Goal: Navigation & Orientation: Find specific page/section

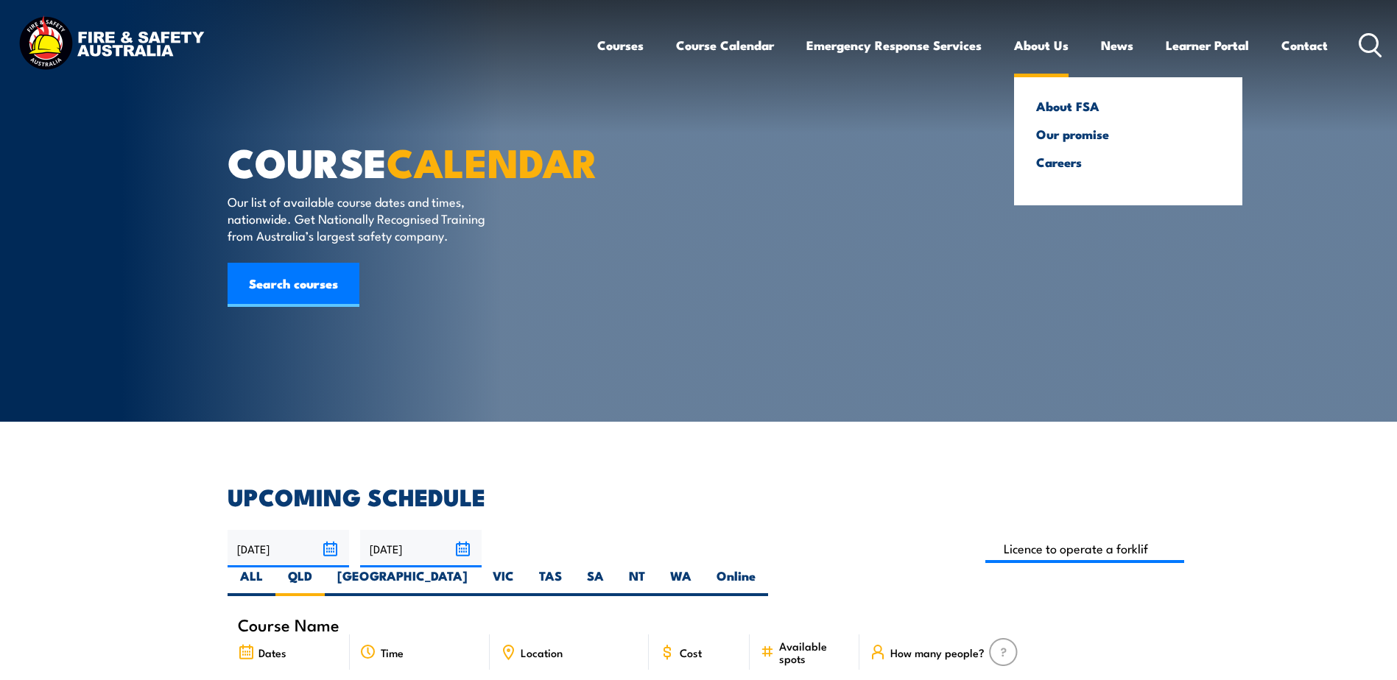
click at [1048, 40] on link "About Us" at bounding box center [1041, 45] width 54 height 39
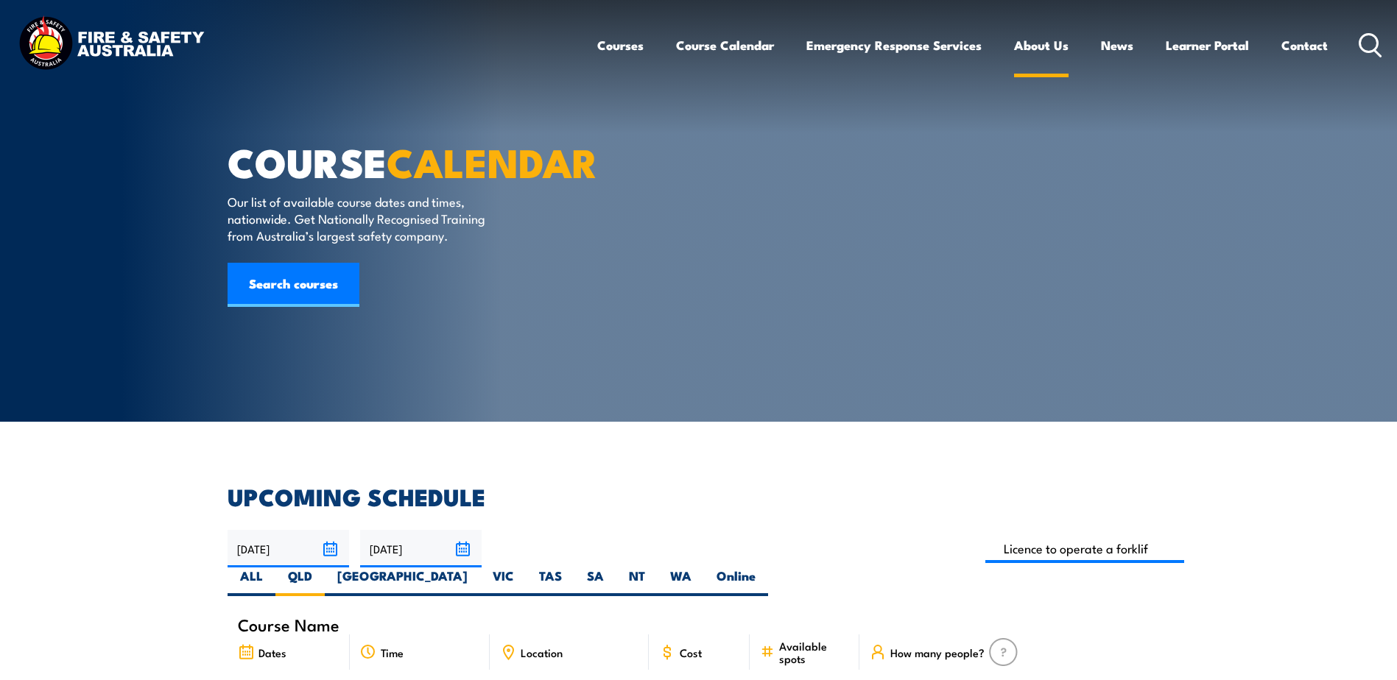
click at [1031, 44] on link "About Us" at bounding box center [1041, 45] width 54 height 39
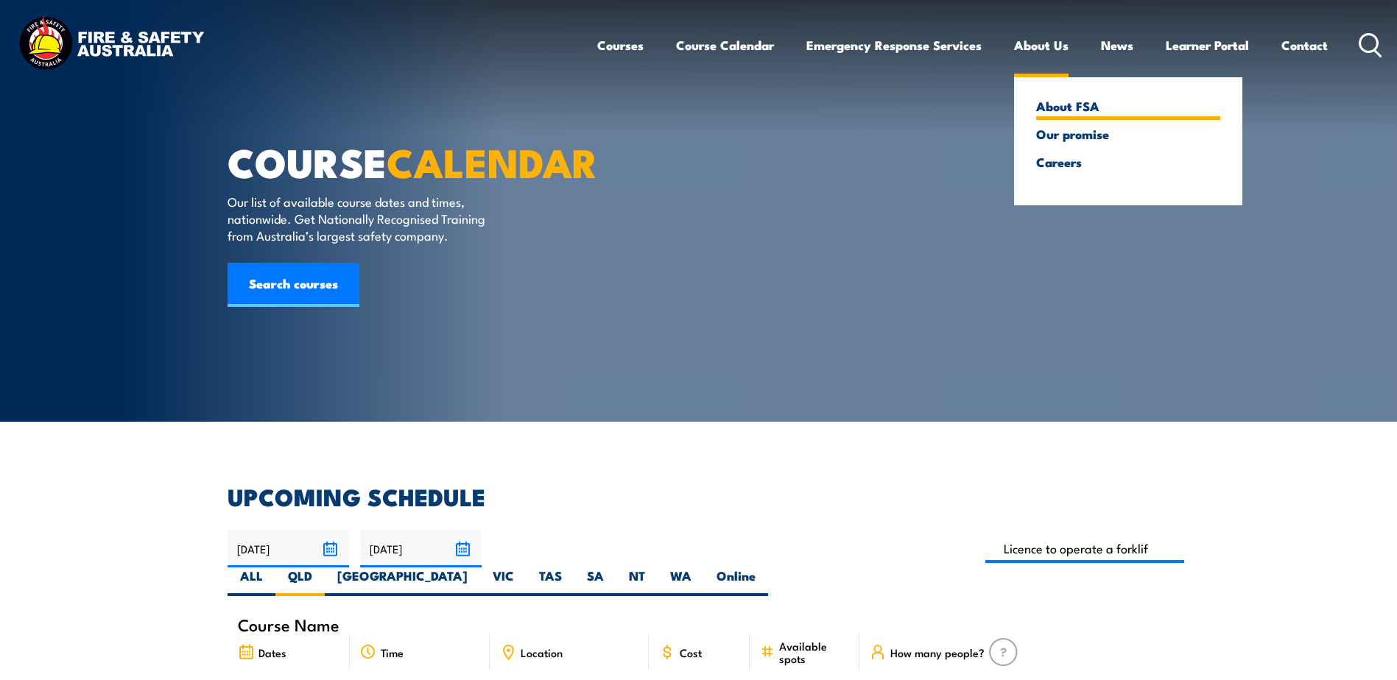
click at [1090, 106] on link "About FSA" at bounding box center [1128, 105] width 184 height 13
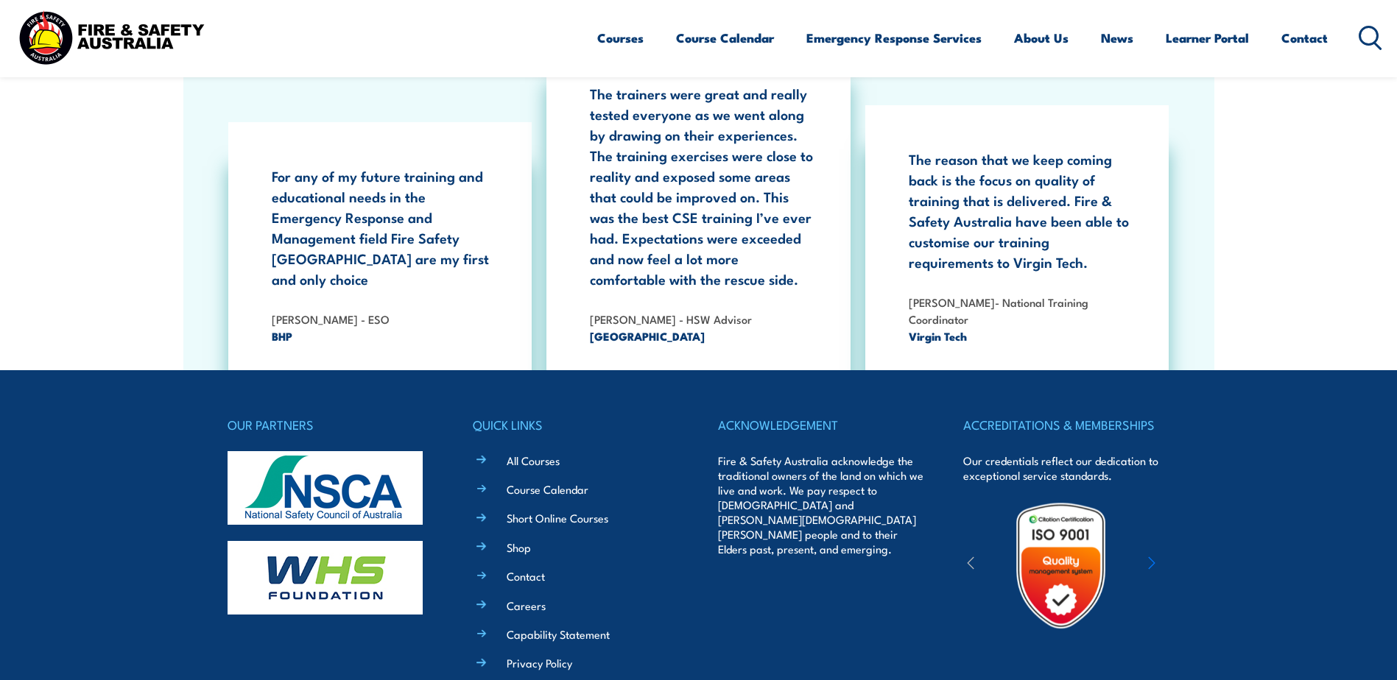
scroll to position [4768, 0]
